Goal: Download file/media

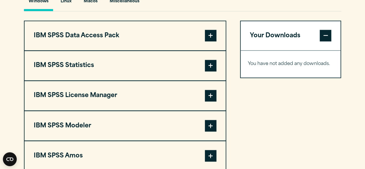
scroll to position [438, 0]
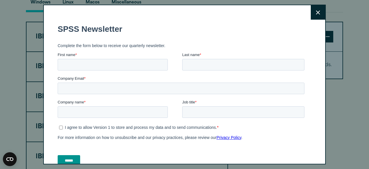
click at [311, 9] on button "Close" at bounding box center [318, 12] width 14 height 14
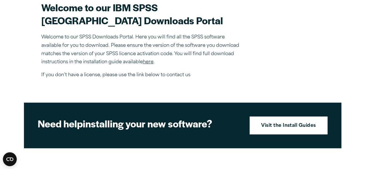
scroll to position [140, 0]
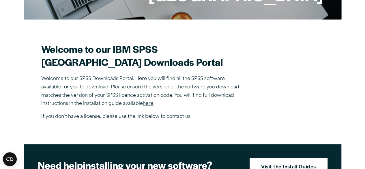
click at [148, 106] on link "here" at bounding box center [148, 103] width 11 height 5
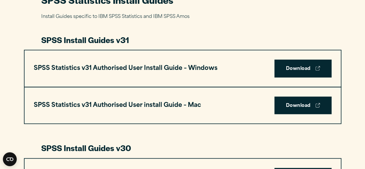
scroll to position [288, 0]
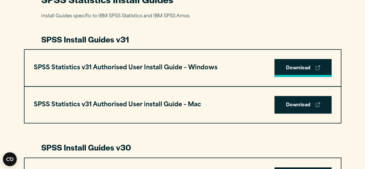
click at [300, 68] on link "Download" at bounding box center [302, 68] width 57 height 18
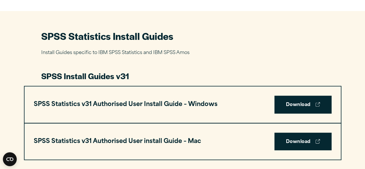
scroll to position [254, 0]
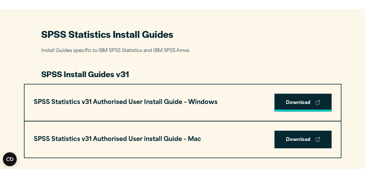
click at [299, 97] on link "Download" at bounding box center [302, 102] width 57 height 18
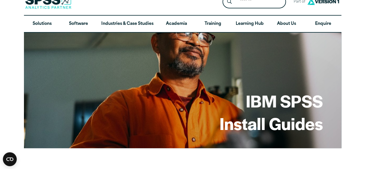
scroll to position [0, 0]
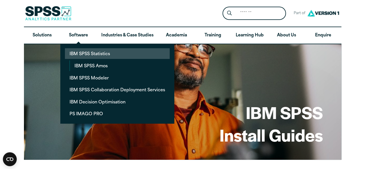
click at [91, 53] on link "IBM SPSS Statistics" at bounding box center [117, 53] width 105 height 11
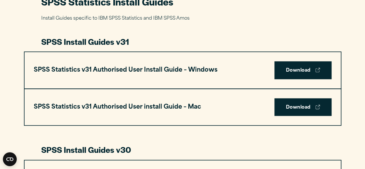
scroll to position [288, 0]
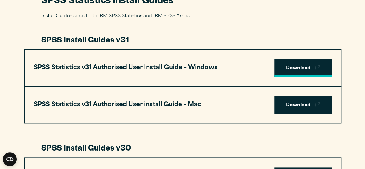
click at [293, 60] on link "Download" at bounding box center [302, 68] width 57 height 18
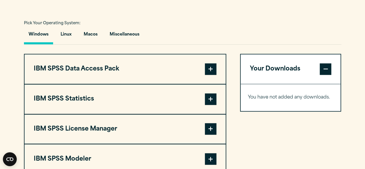
scroll to position [377, 0]
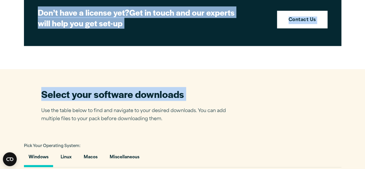
drag, startPoint x: 15, startPoint y: 23, endPoint x: 10, endPoint y: -25, distance: 48.4
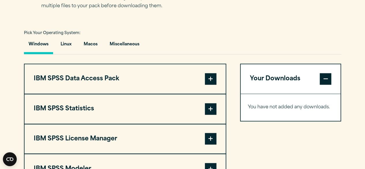
scroll to position [415, 0]
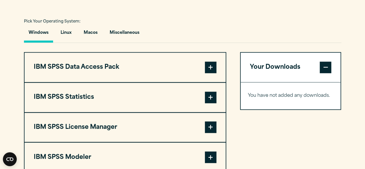
click at [216, 97] on span at bounding box center [211, 97] width 12 height 12
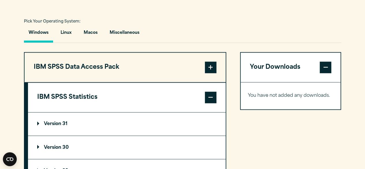
scroll to position [427, 0]
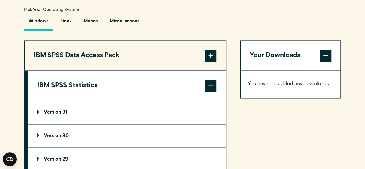
click at [58, 110] on p "Version 31" at bounding box center [52, 112] width 30 height 5
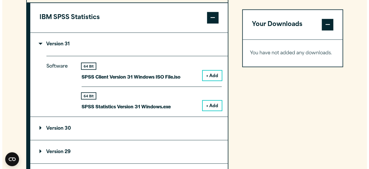
scroll to position [496, 0]
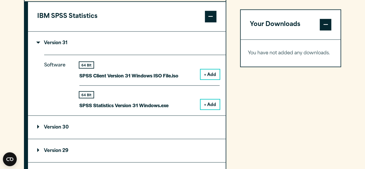
click at [206, 104] on button "+ Add" at bounding box center [209, 104] width 19 height 10
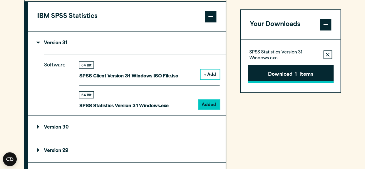
click at [271, 72] on button "Download 1 Items" at bounding box center [291, 74] width 86 height 18
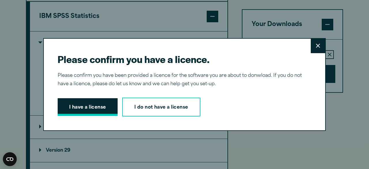
click at [72, 109] on button "I have a license" at bounding box center [88, 107] width 60 height 18
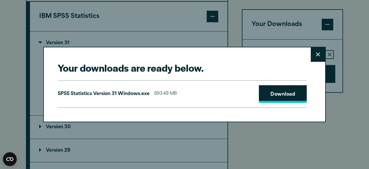
click at [277, 89] on link "Download" at bounding box center [283, 94] width 48 height 18
